Goal: Navigation & Orientation: Find specific page/section

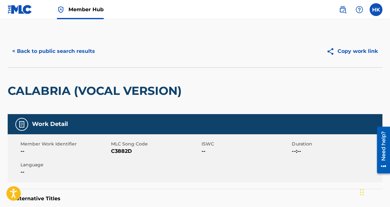
click at [23, 11] on img at bounding box center [20, 9] width 25 height 9
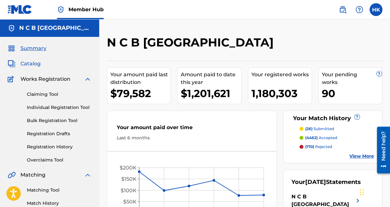
click at [29, 67] on span "Catalog" at bounding box center [31, 64] width 20 height 8
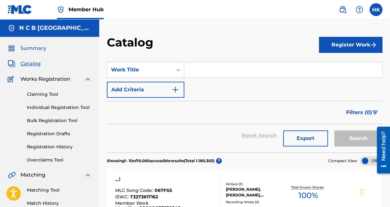
click at [37, 49] on span "Summary" at bounding box center [34, 49] width 26 height 8
